Goal: Navigation & Orientation: Find specific page/section

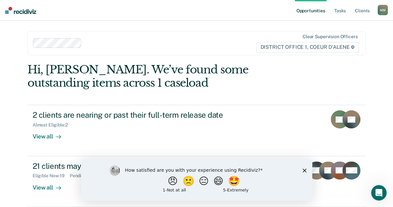
click at [304, 170] on polygon "Close survey" at bounding box center [305, 170] width 4 height 4
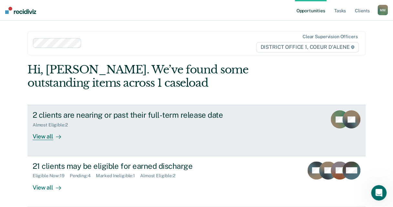
click at [39, 136] on div "View all" at bounding box center [51, 134] width 36 height 13
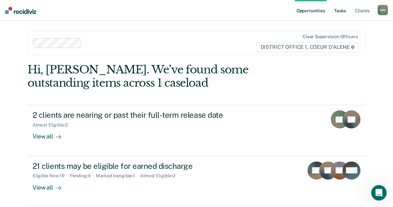
click at [340, 12] on link "Tasks" at bounding box center [340, 10] width 14 height 21
